Goal: Use online tool/utility: Utilize a website feature to perform a specific function

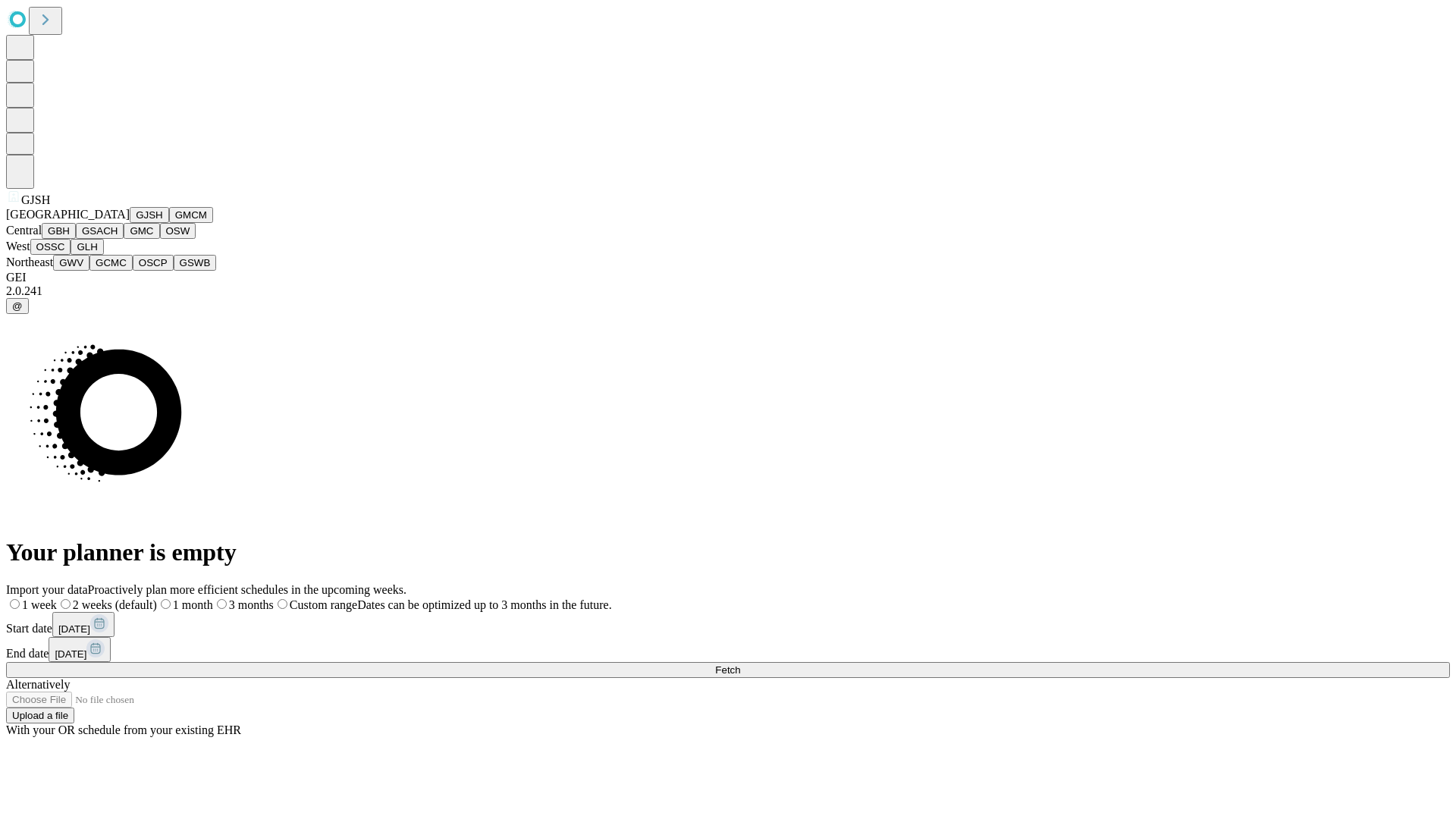
click at [129, 223] on button "GJSH" at bounding box center [149, 215] width 39 height 16
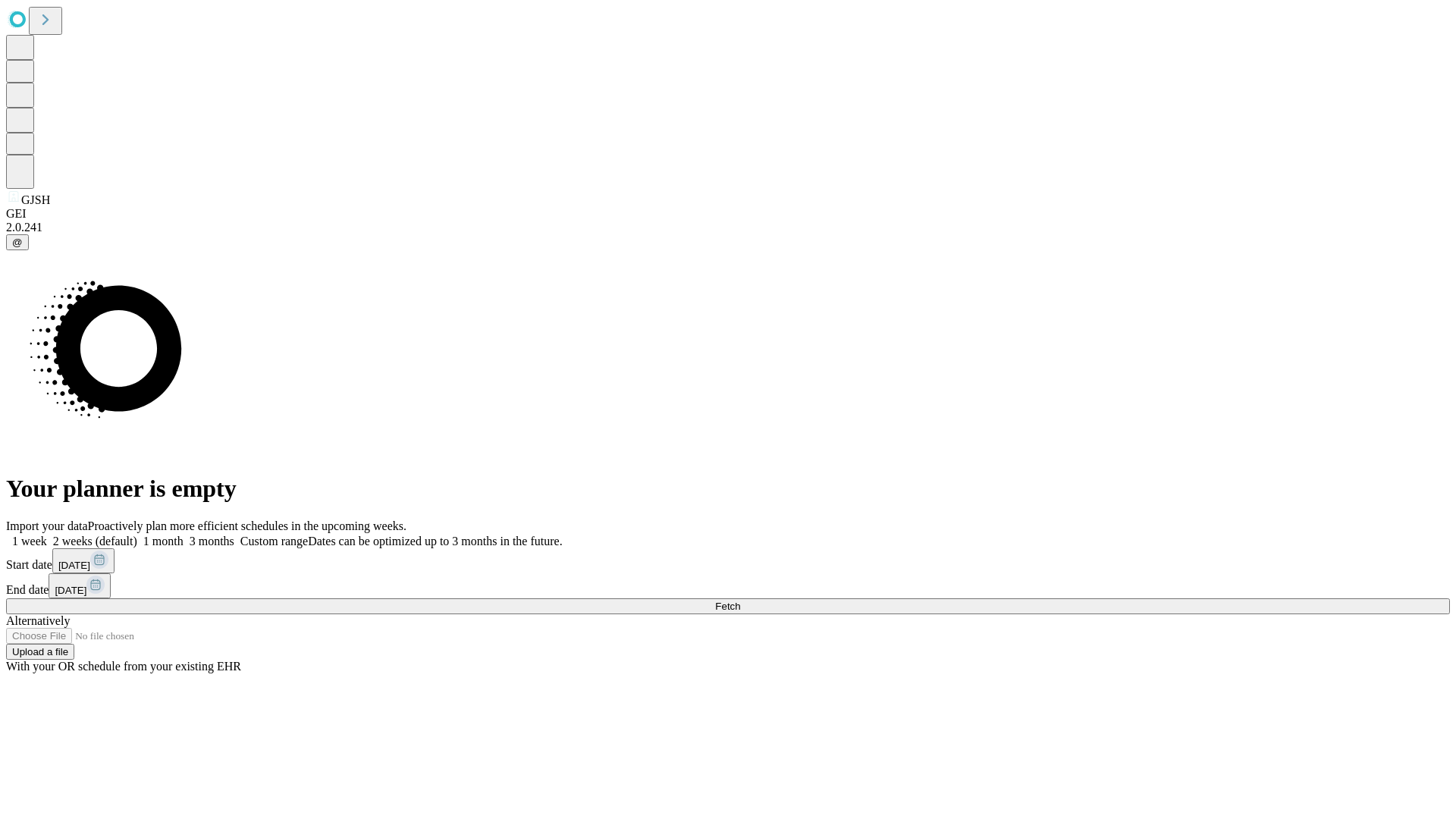
click at [47, 534] on label "1 week" at bounding box center [26, 540] width 41 height 13
click at [741, 600] on span "Fetch" at bounding box center [728, 606] width 25 height 12
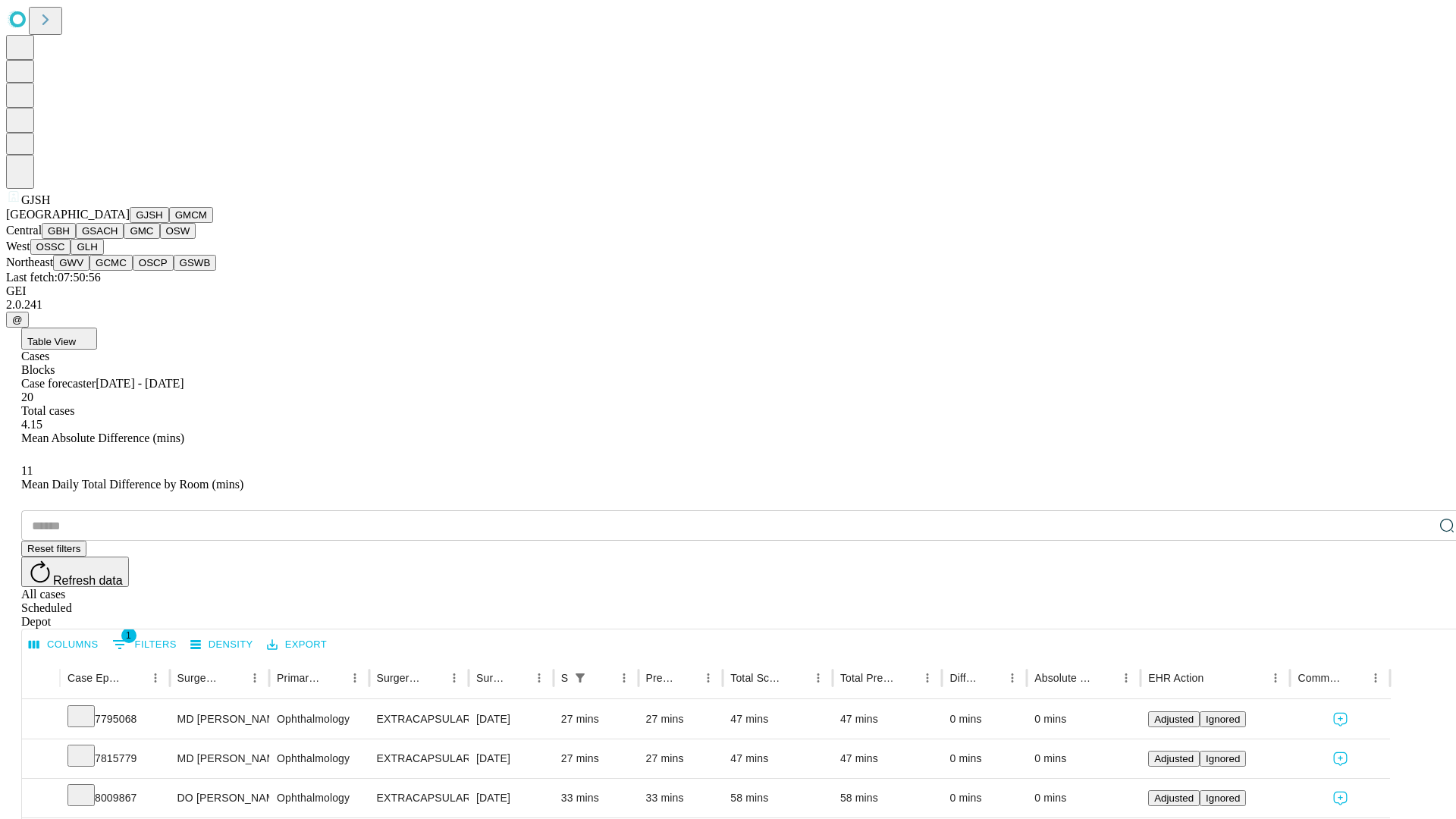
click at [169, 223] on button "GMCM" at bounding box center [191, 215] width 44 height 16
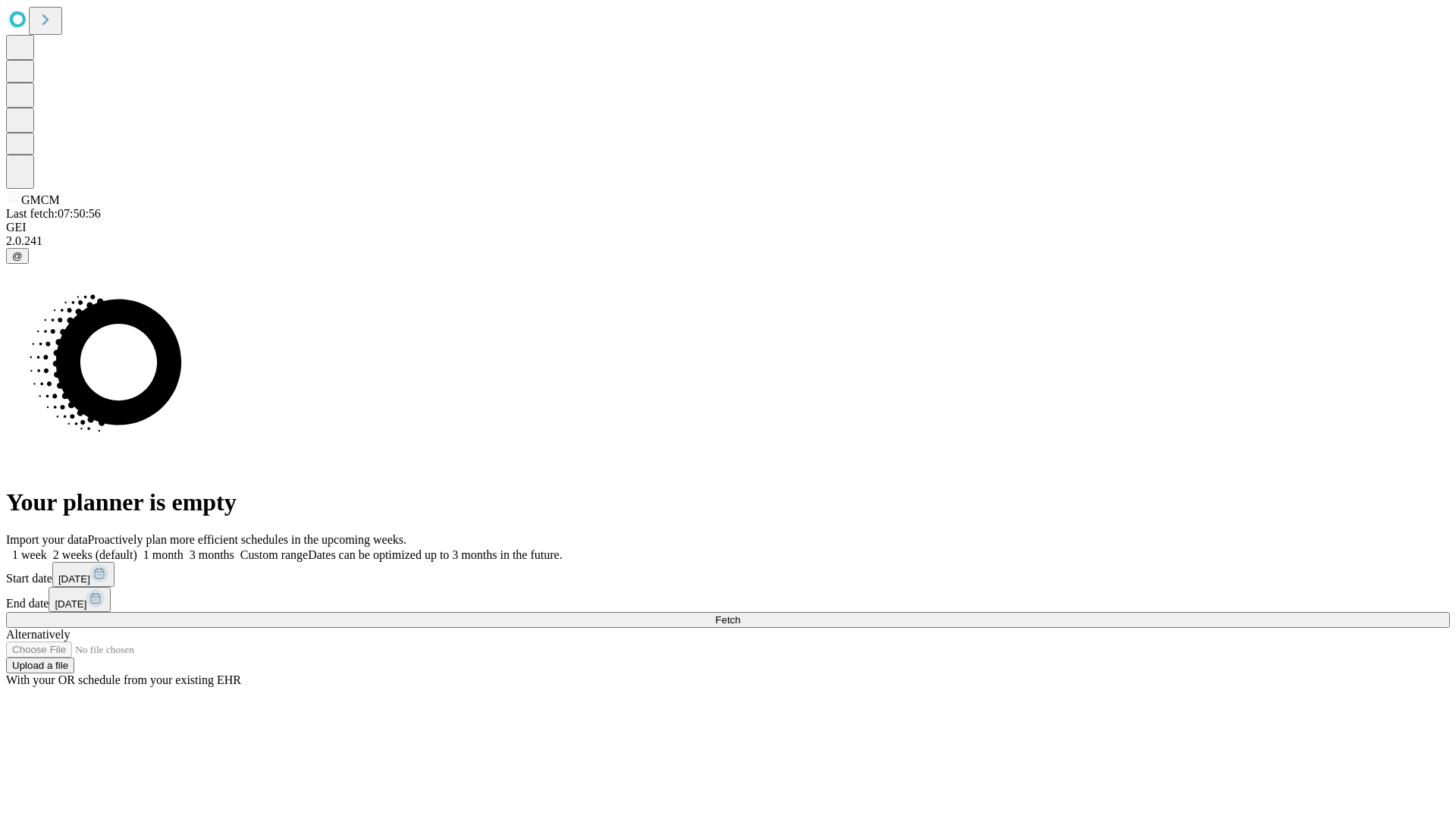
click at [47, 549] on label "1 week" at bounding box center [26, 554] width 41 height 13
click at [741, 614] on span "Fetch" at bounding box center [728, 620] width 25 height 12
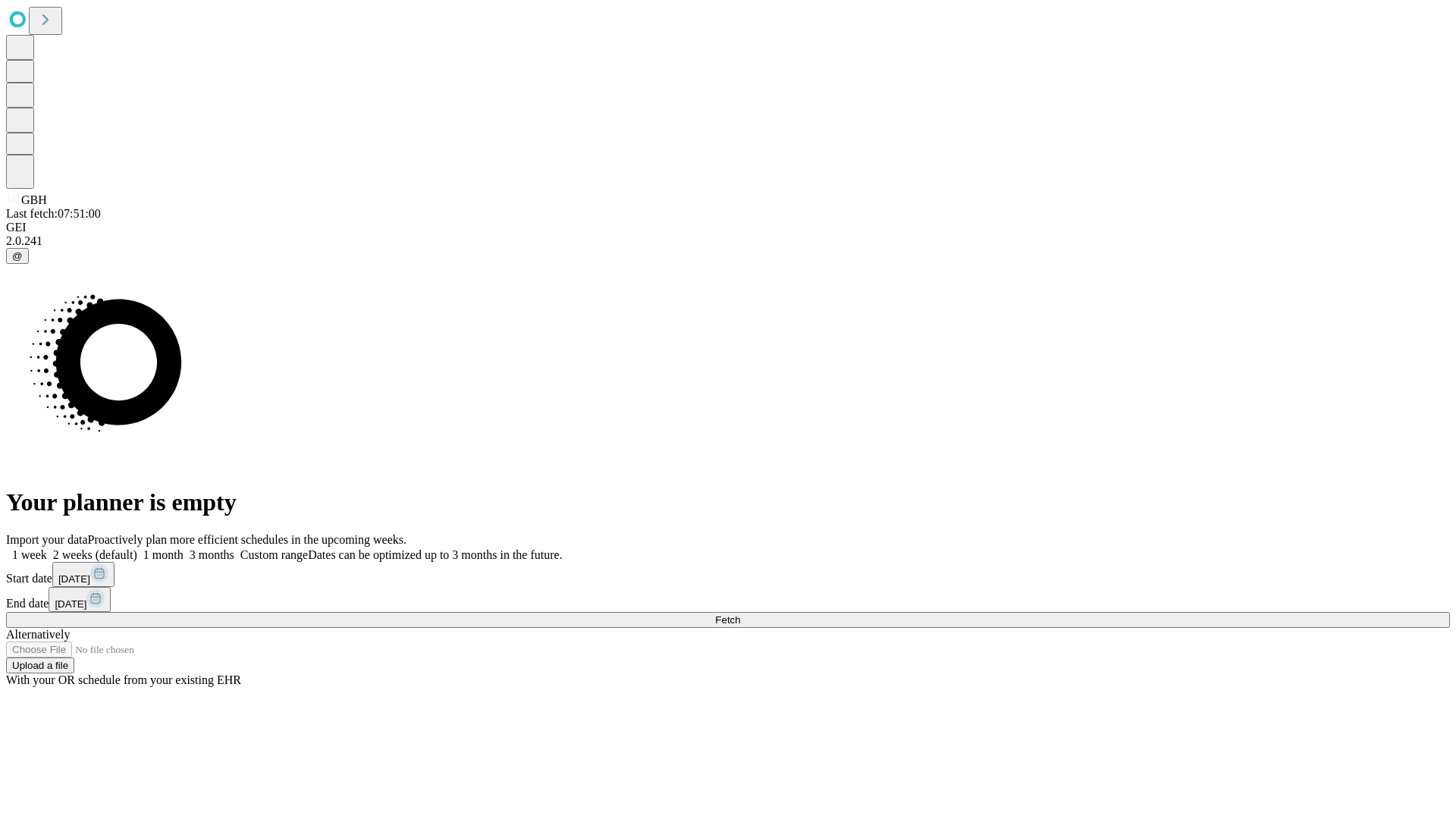
click at [47, 549] on label "1 week" at bounding box center [26, 554] width 41 height 13
click at [741, 614] on span "Fetch" at bounding box center [728, 620] width 25 height 12
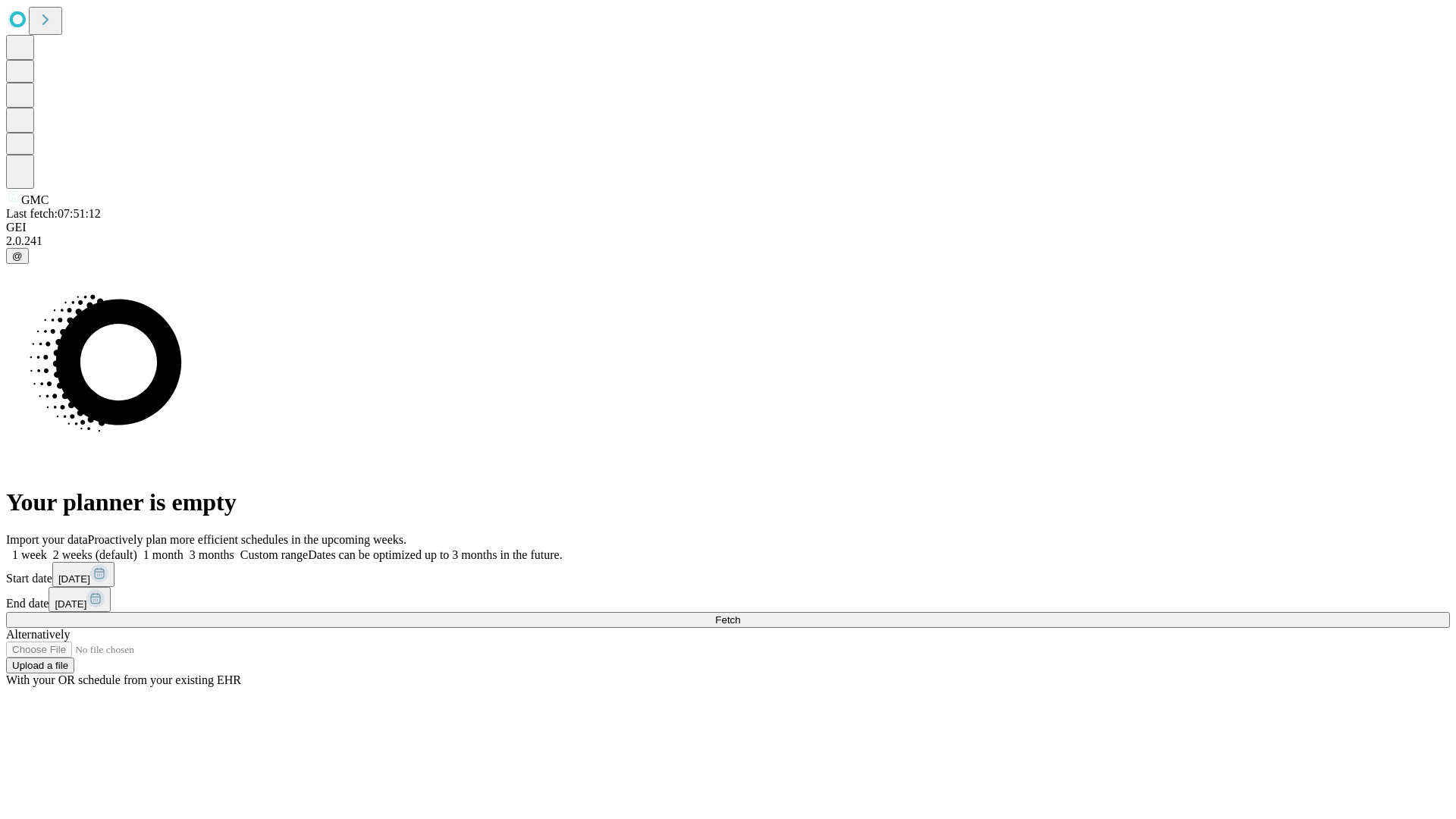
click at [47, 549] on label "1 week" at bounding box center [26, 554] width 41 height 13
click at [741, 614] on span "Fetch" at bounding box center [728, 620] width 25 height 12
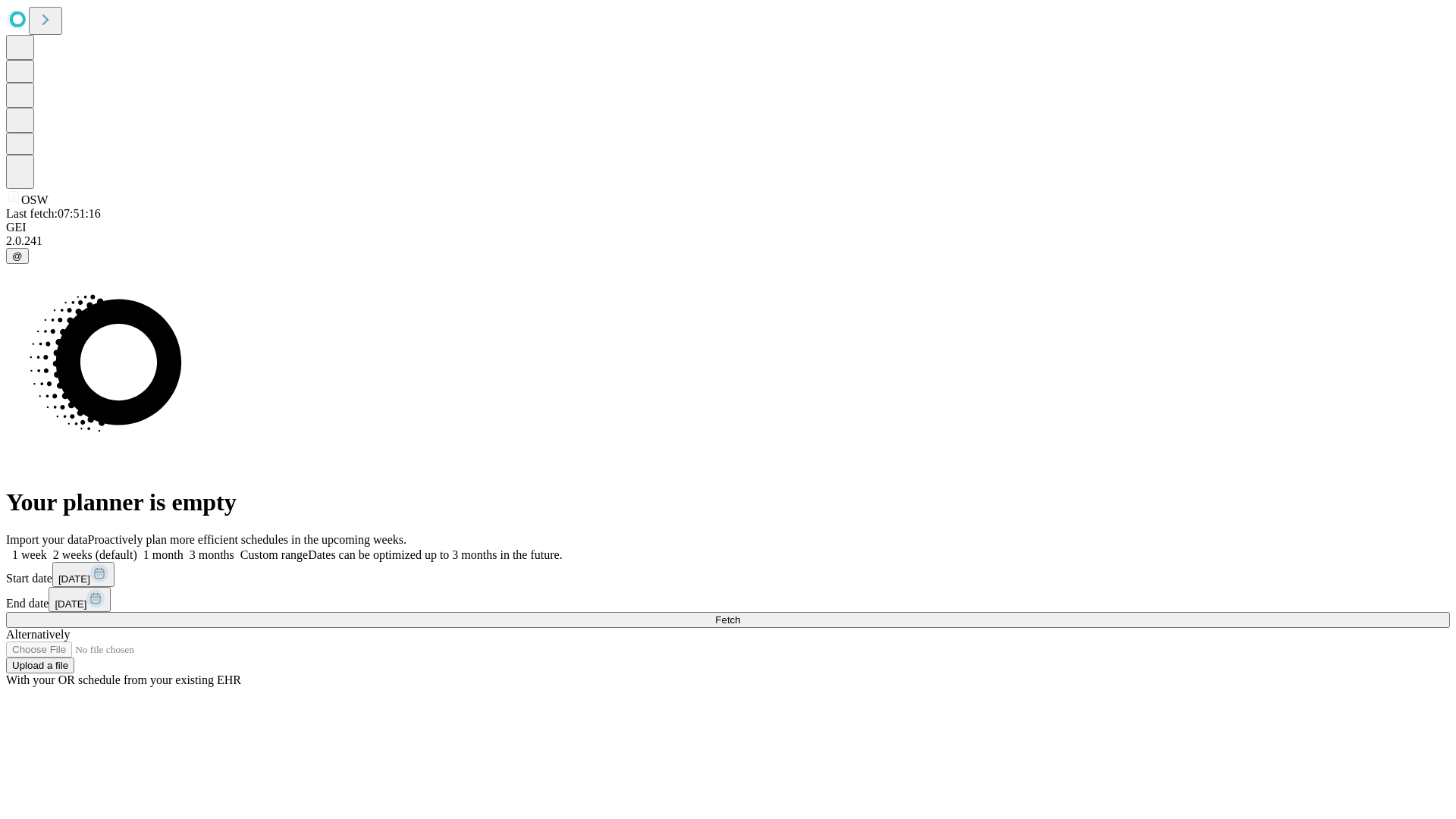
click at [47, 549] on label "1 week" at bounding box center [26, 554] width 41 height 13
click at [741, 614] on span "Fetch" at bounding box center [728, 620] width 25 height 12
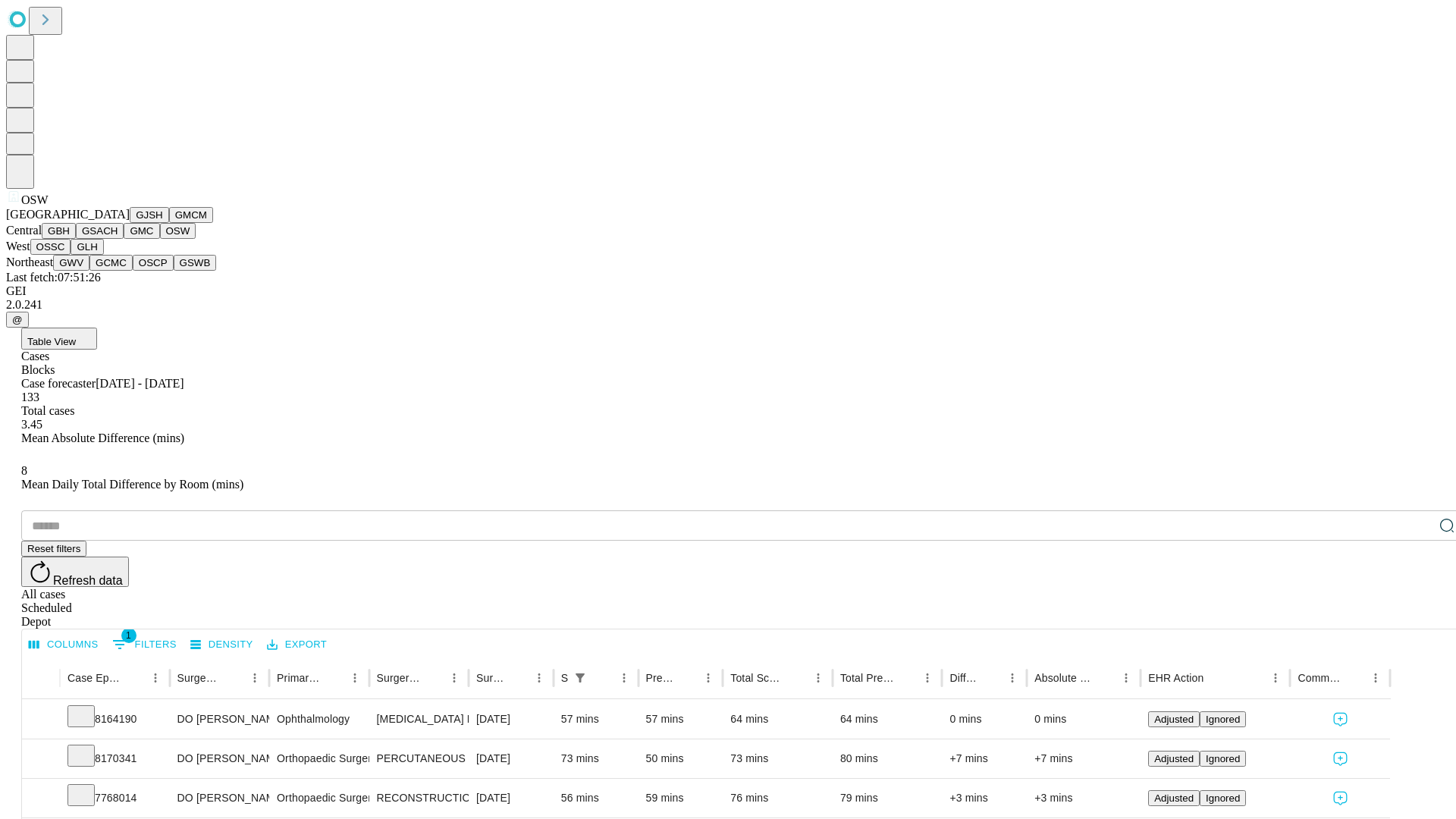
click at [71, 255] on button "OSSC" at bounding box center [50, 246] width 41 height 16
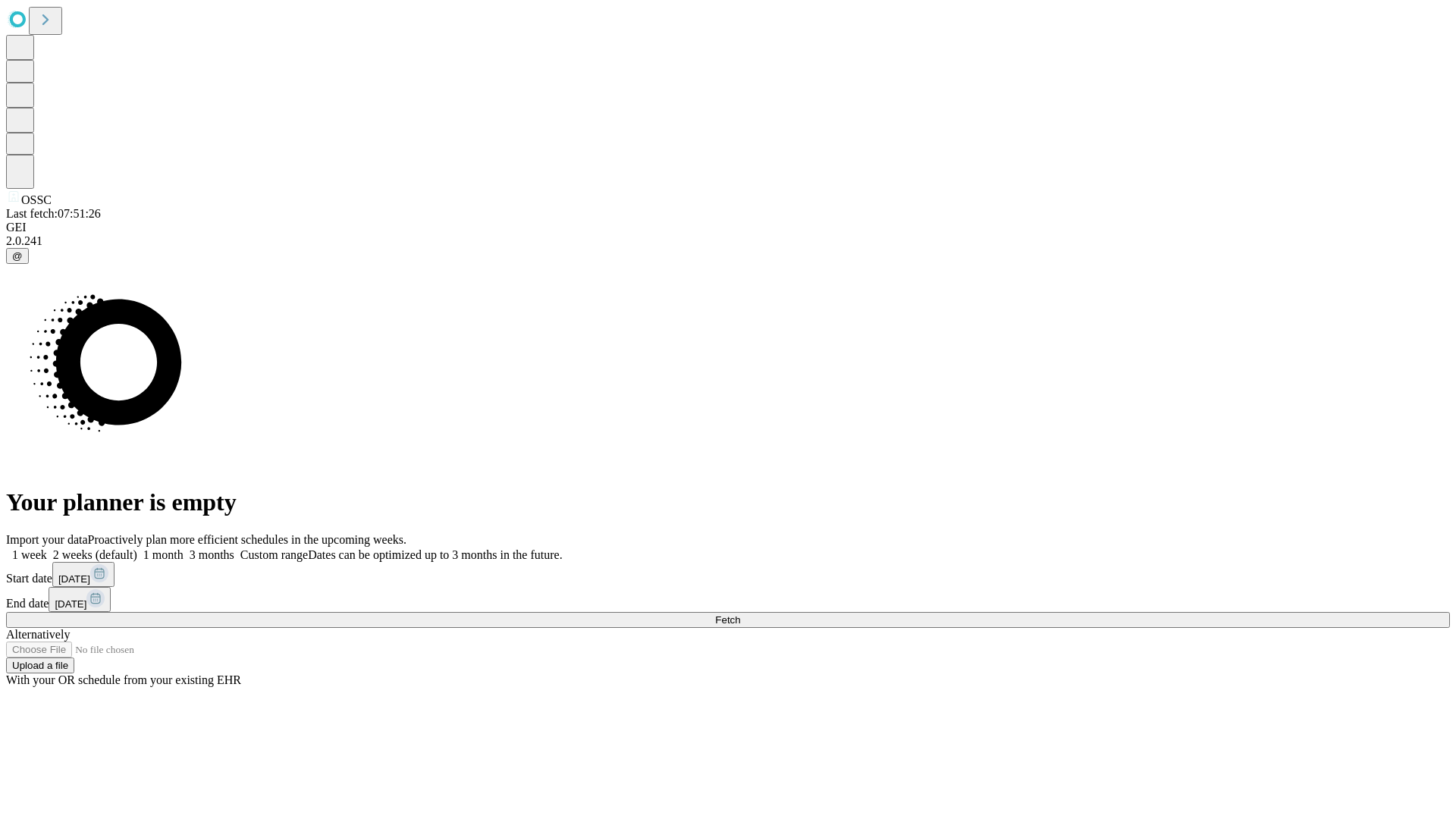
click at [741, 614] on span "Fetch" at bounding box center [728, 620] width 25 height 12
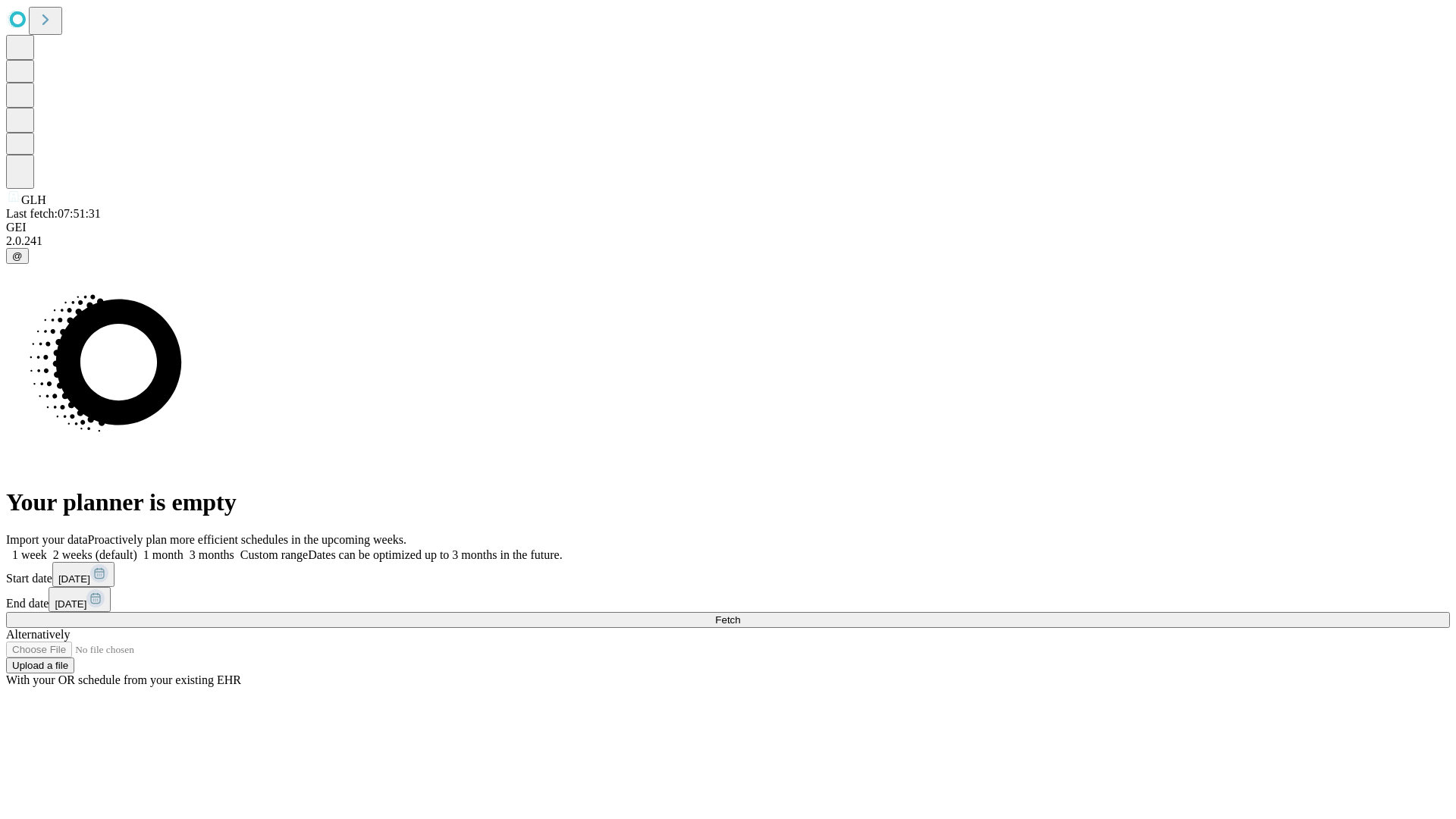
click at [741, 614] on span "Fetch" at bounding box center [728, 620] width 25 height 12
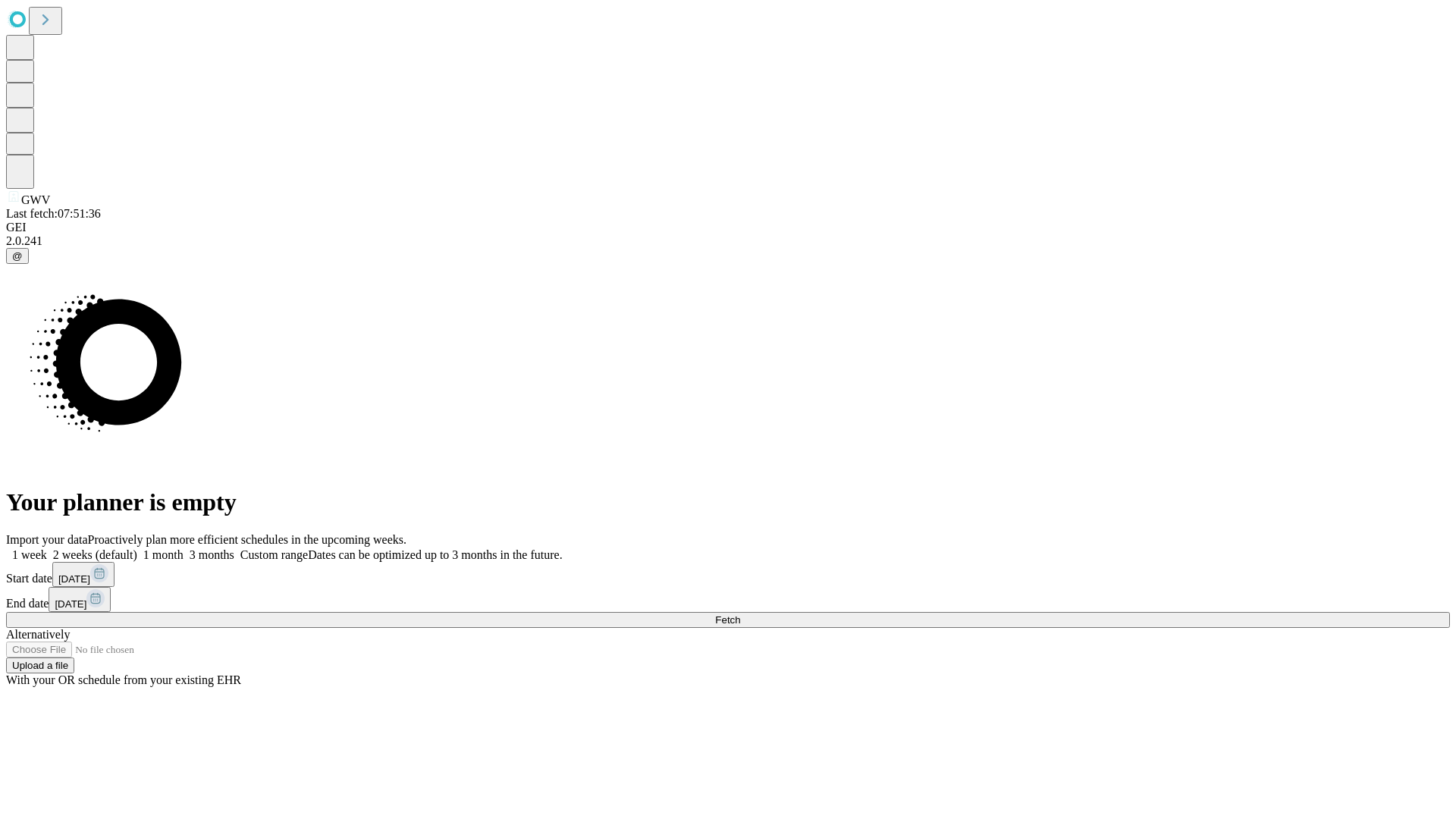
click at [47, 549] on label "1 week" at bounding box center [26, 554] width 41 height 13
click at [741, 614] on span "Fetch" at bounding box center [728, 620] width 25 height 12
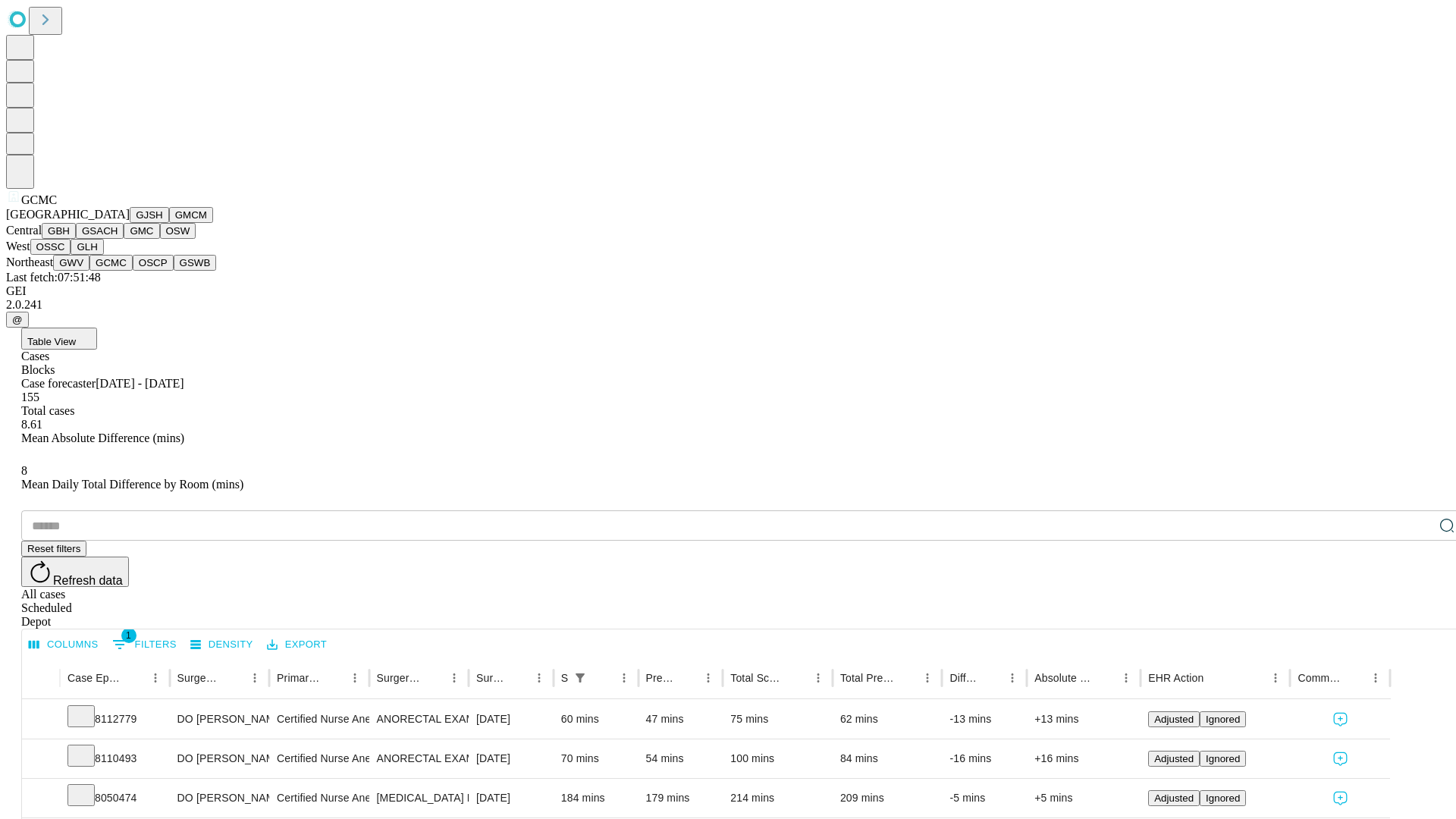
click at [133, 270] on button "OSCP" at bounding box center [153, 262] width 41 height 16
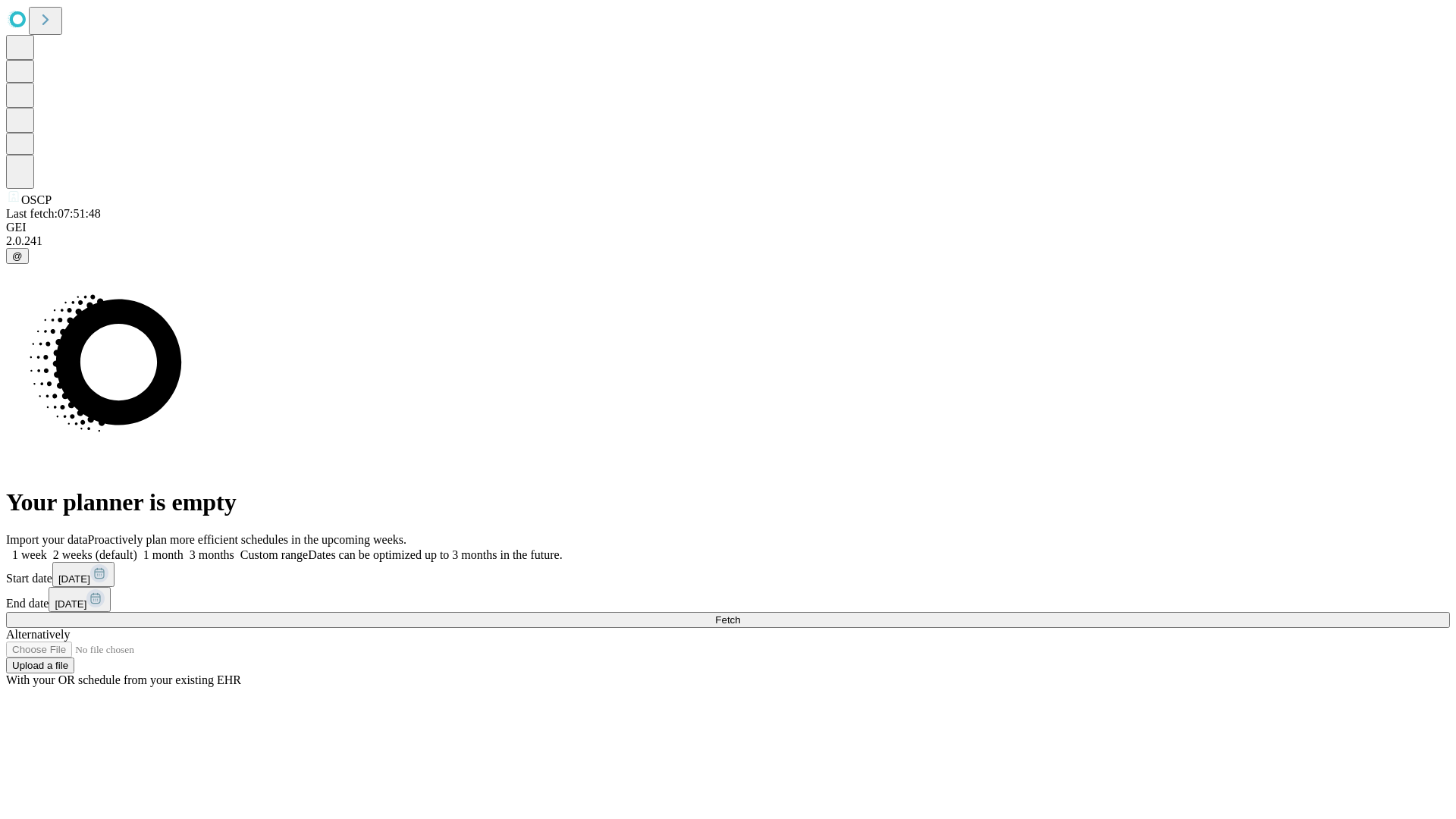
click at [47, 549] on label "1 week" at bounding box center [26, 554] width 41 height 13
click at [741, 614] on span "Fetch" at bounding box center [728, 620] width 25 height 12
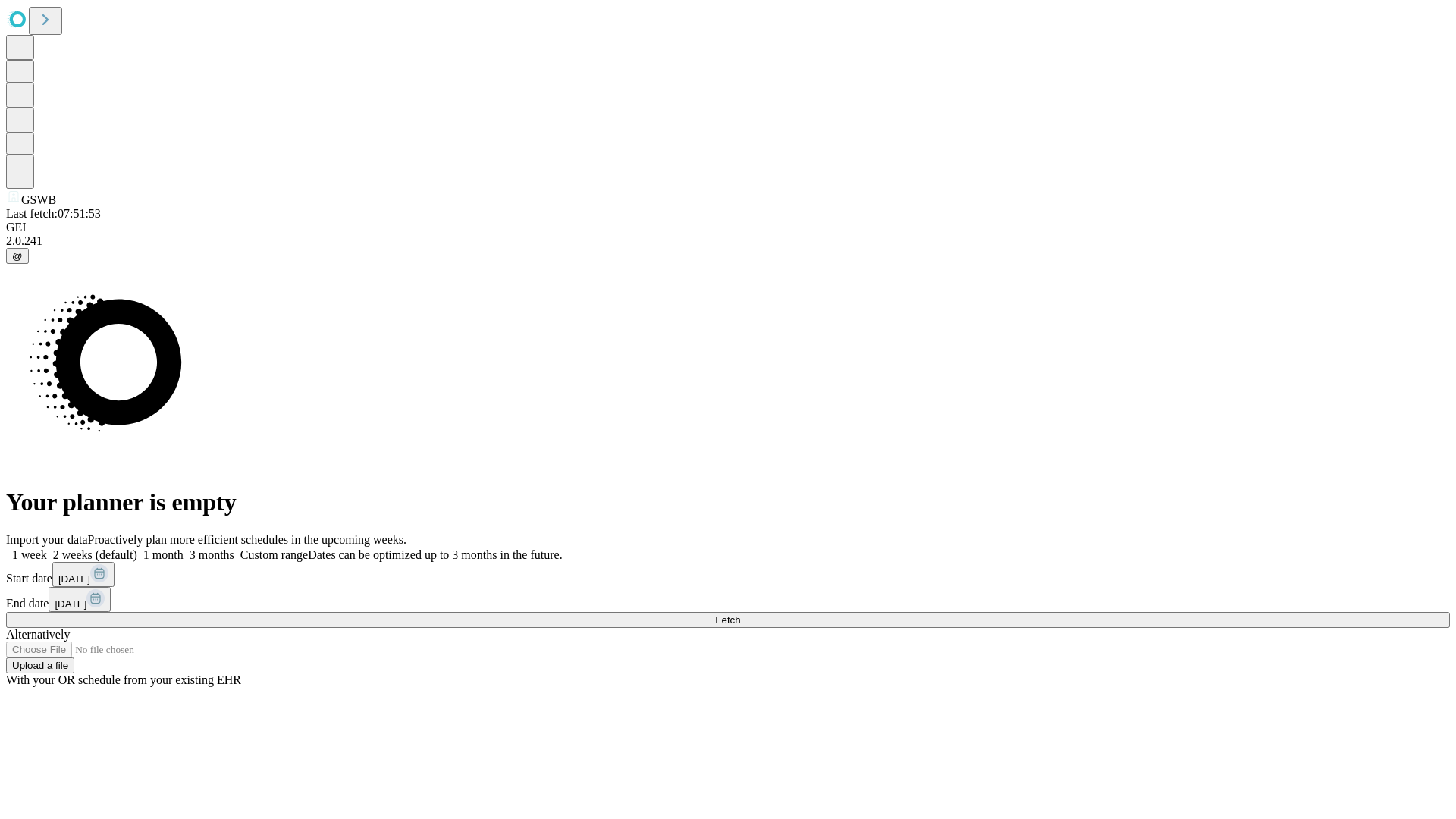
click at [47, 549] on label "1 week" at bounding box center [26, 554] width 41 height 13
click at [741, 614] on span "Fetch" at bounding box center [728, 620] width 25 height 12
